Goal: Task Accomplishment & Management: Manage account settings

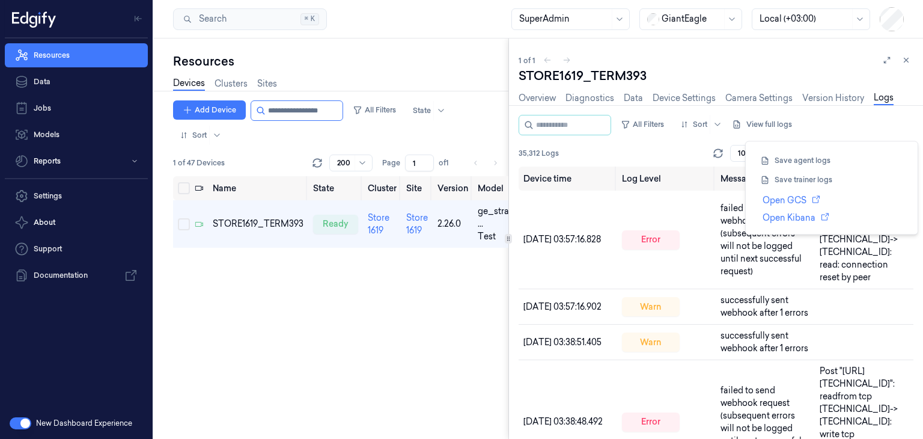
click at [356, 316] on div "Add Device All Filters State Sort 1 of 47 Devices Rows per page 200 Page 1 of 1…" at bounding box center [340, 269] width 335 height 338
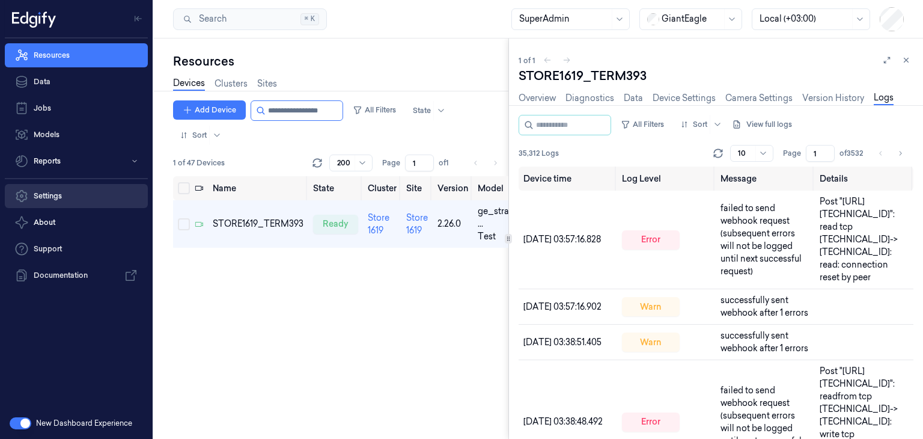
click at [64, 185] on link "Settings" at bounding box center [76, 196] width 143 height 24
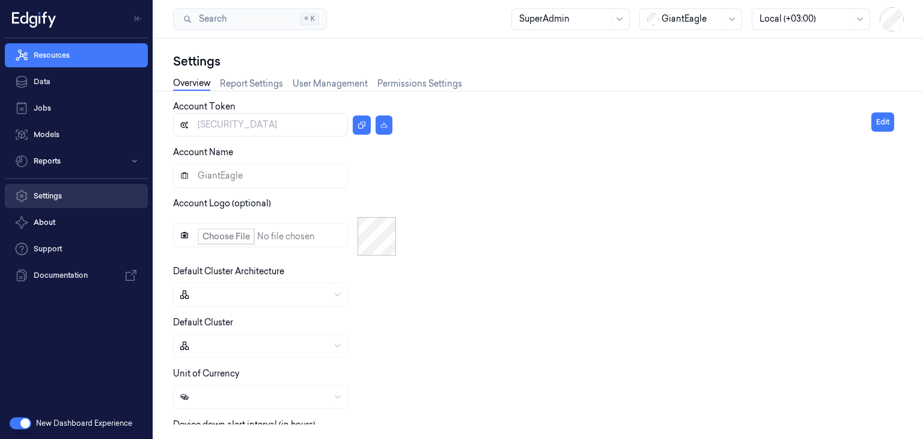
click at [64, 185] on link "Settings" at bounding box center [76, 196] width 143 height 24
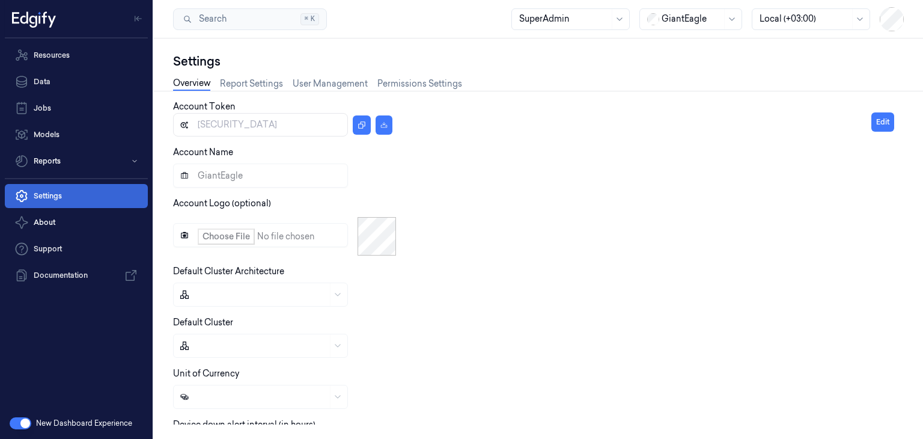
click at [64, 185] on link "Settings" at bounding box center [76, 196] width 143 height 24
click at [883, 128] on button "Edit" at bounding box center [883, 121] width 23 height 19
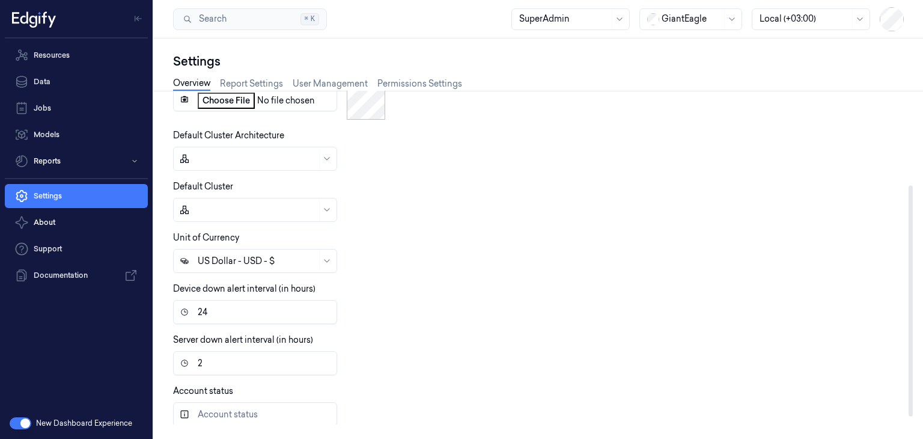
scroll to position [135, 0]
click at [290, 313] on input "24" at bounding box center [255, 313] width 164 height 24
click at [248, 363] on input "2" at bounding box center [255, 364] width 164 height 24
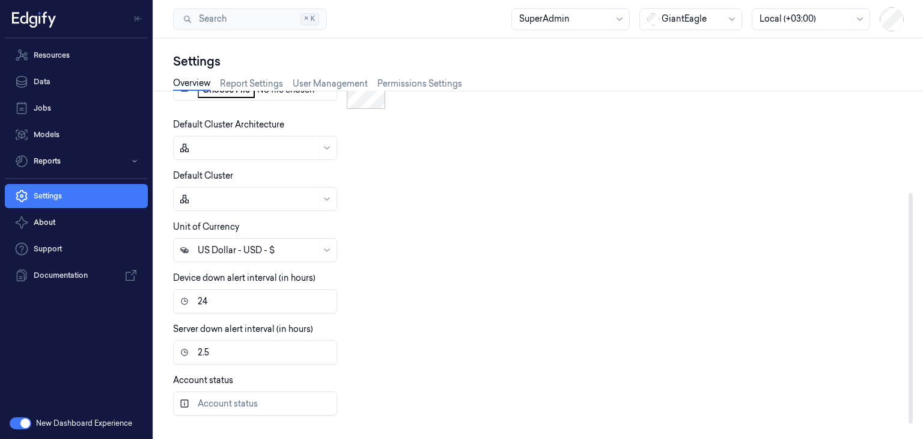
scroll to position [145, 0]
type input "2"
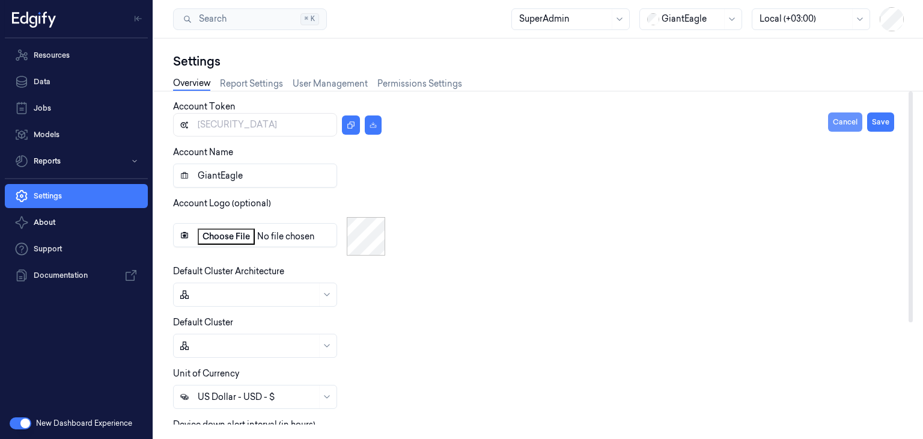
click at [844, 121] on button "Cancel" at bounding box center [845, 121] width 34 height 19
